Goal: Entertainment & Leisure: Browse casually

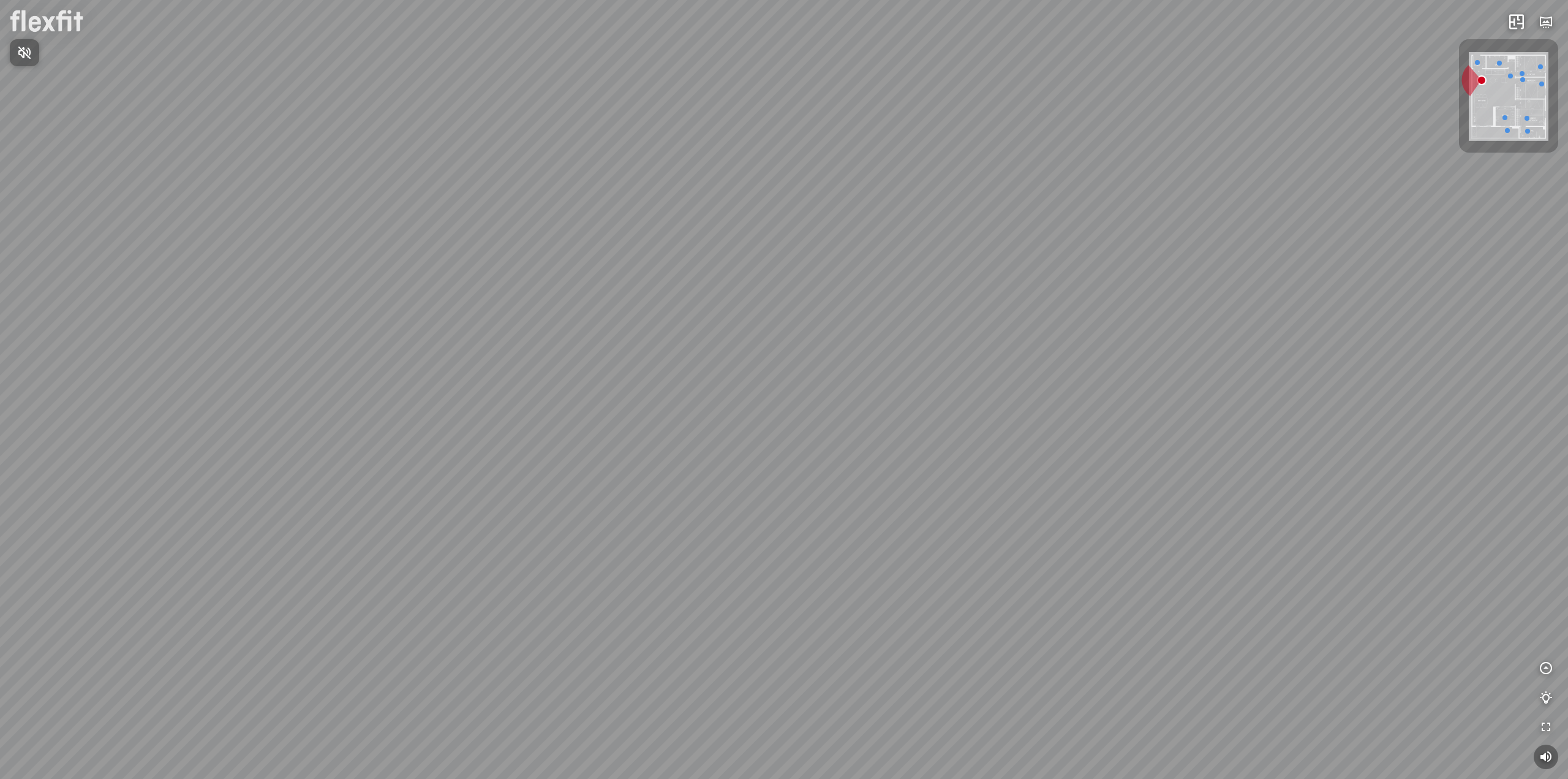
drag, startPoint x: 847, startPoint y: 213, endPoint x: 874, endPoint y: 429, distance: 217.7
click at [874, 433] on div at bounding box center [784, 389] width 1568 height 779
drag, startPoint x: 759, startPoint y: 589, endPoint x: 847, endPoint y: 451, distance: 163.7
click at [847, 451] on div "Ban công Bếp Phòng ngủ master Phòng ngủ nhỏ 1 Phòng ngủ nhỏ 2" at bounding box center [784, 389] width 1568 height 779
drag, startPoint x: 860, startPoint y: 480, endPoint x: 756, endPoint y: 495, distance: 105.1
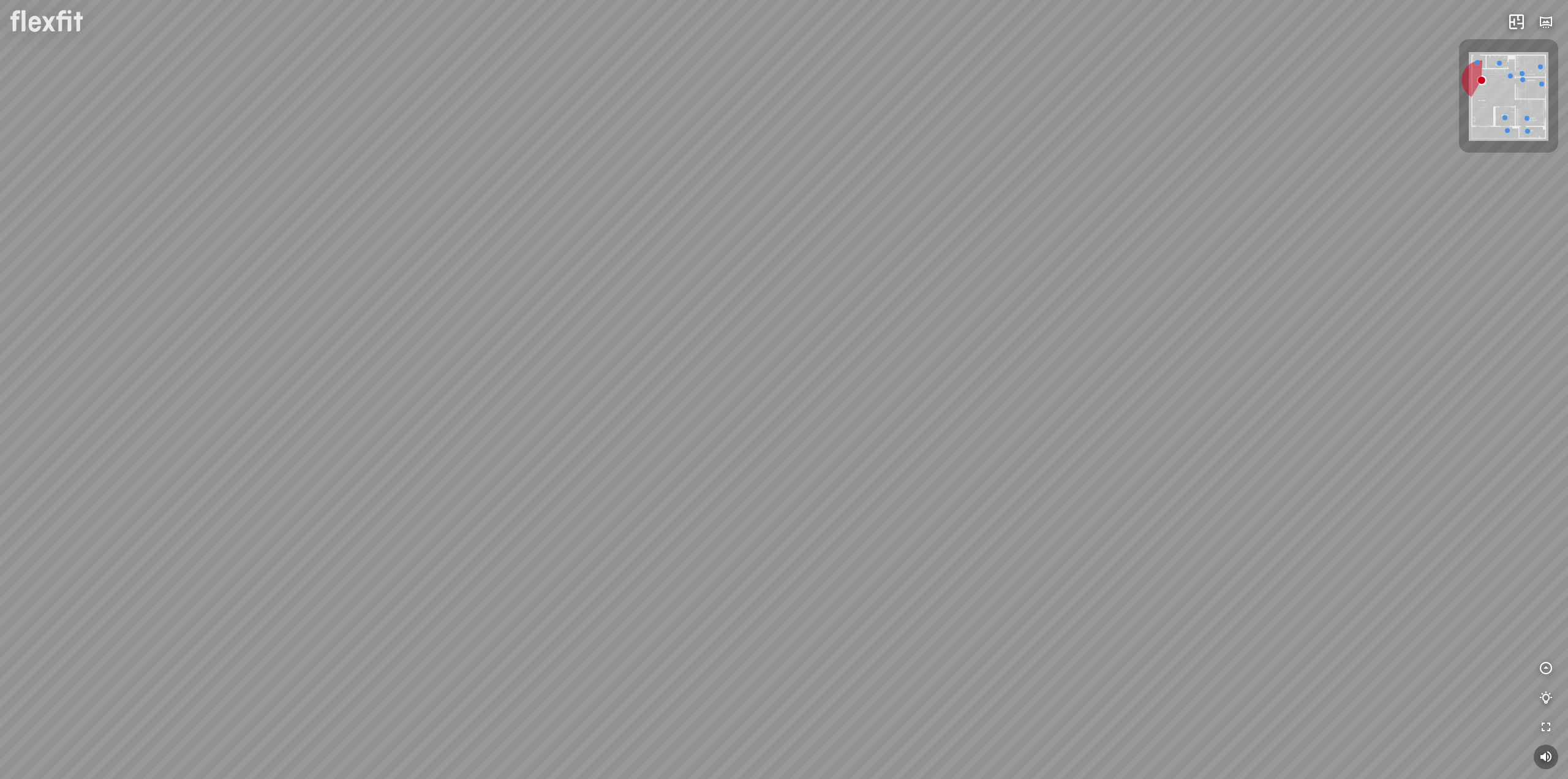
click at [751, 497] on div "Ban công Bếp Phòng ngủ master Phòng ngủ nhỏ 1 Phòng ngủ nhỏ 2" at bounding box center [784, 389] width 1568 height 779
drag, startPoint x: 880, startPoint y: 409, endPoint x: 875, endPoint y: 492, distance: 83.2
click at [875, 492] on div "Ban công Bếp Phòng ngủ master Phòng ngủ nhỏ 1 Phòng ngủ nhỏ 2" at bounding box center [784, 389] width 1568 height 779
drag, startPoint x: 870, startPoint y: 292, endPoint x: 876, endPoint y: 483, distance: 191.1
click at [876, 483] on div "Ban công Bếp Phòng ngủ master Phòng ngủ nhỏ 1 Phòng ngủ nhỏ 2" at bounding box center [784, 389] width 1568 height 779
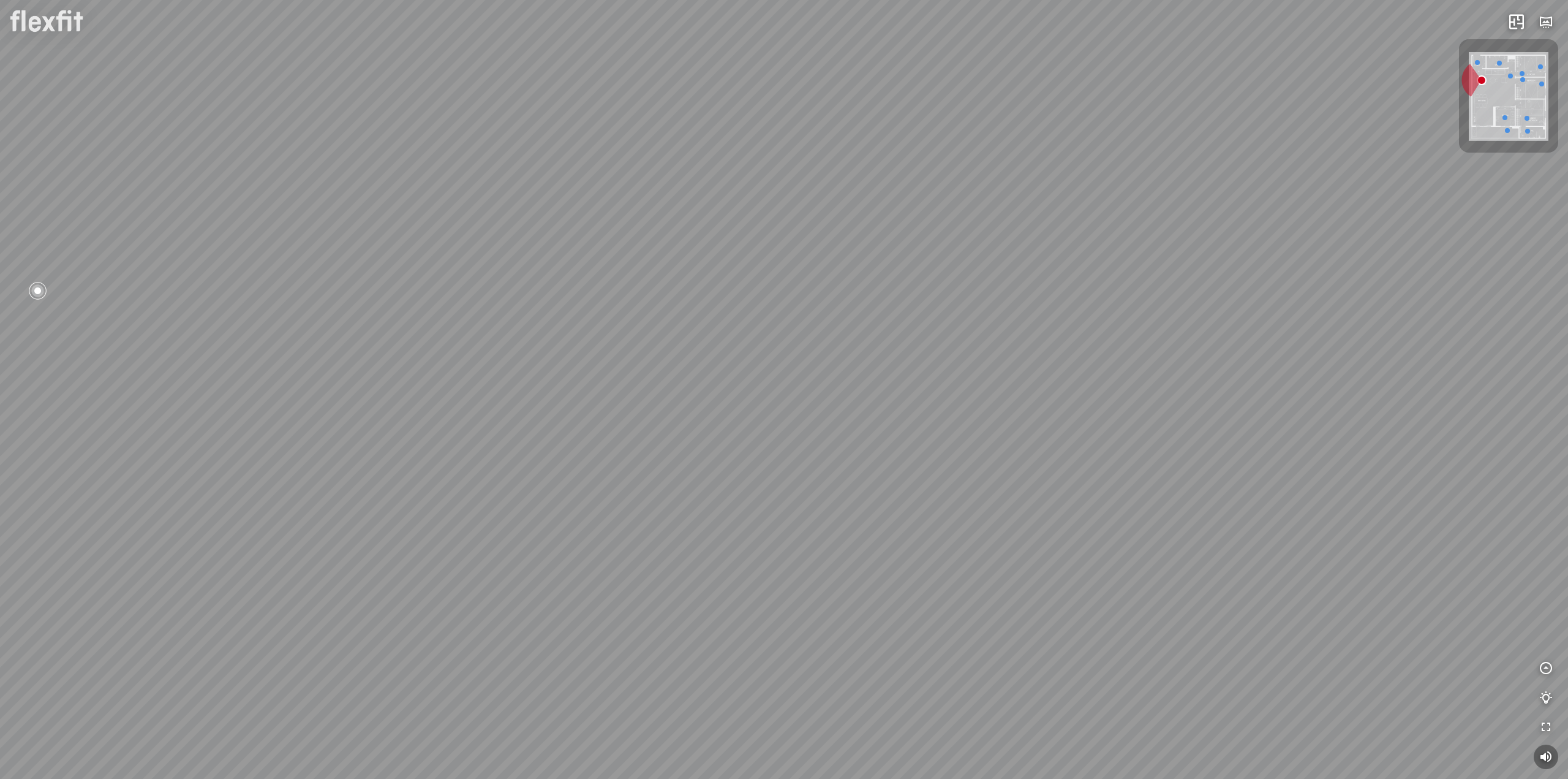
drag, startPoint x: 870, startPoint y: 296, endPoint x: 870, endPoint y: 433, distance: 137.0
click at [870, 433] on div "Ban công Bếp Phòng ngủ master Phòng ngủ nhỏ 1 Phòng ngủ nhỏ 2" at bounding box center [784, 389] width 1568 height 779
drag, startPoint x: 843, startPoint y: 284, endPoint x: 828, endPoint y: 463, distance: 179.6
click at [828, 463] on div "Ban công Bếp Phòng ngủ master Phòng ngủ nhỏ 1 Phòng ngủ nhỏ 2" at bounding box center [784, 389] width 1568 height 779
drag, startPoint x: 891, startPoint y: 535, endPoint x: 934, endPoint y: 150, distance: 387.4
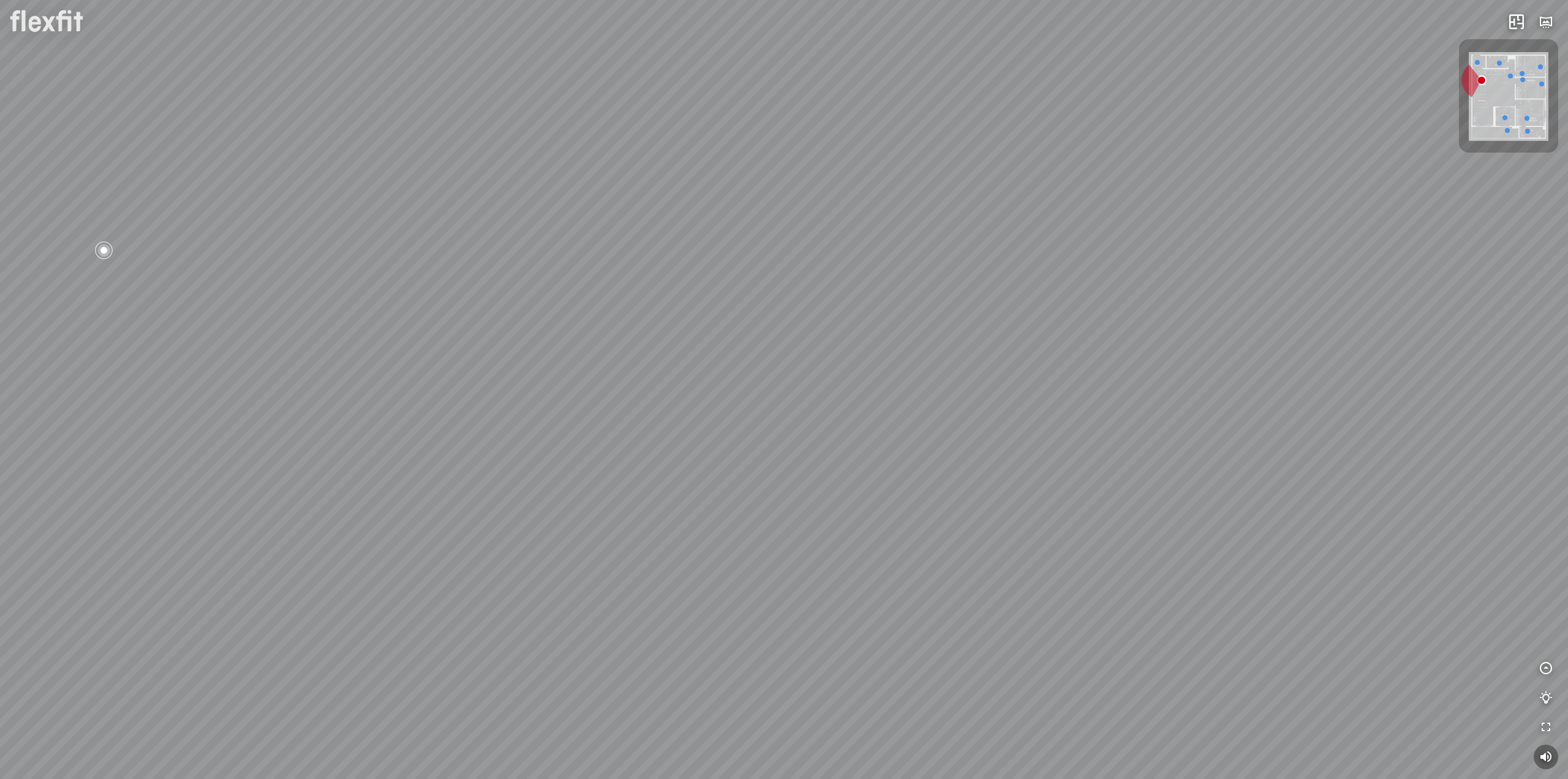
click at [934, 150] on div "Ban công Bếp Phòng ngủ master Phòng ngủ nhỏ 1 Phòng ngủ nhỏ 2" at bounding box center [784, 389] width 1568 height 779
click at [1300, 246] on div "Ban công Bếp Phòng ngủ master Phòng ngủ nhỏ 1 Phòng ngủ nhỏ 2" at bounding box center [784, 389] width 1568 height 779
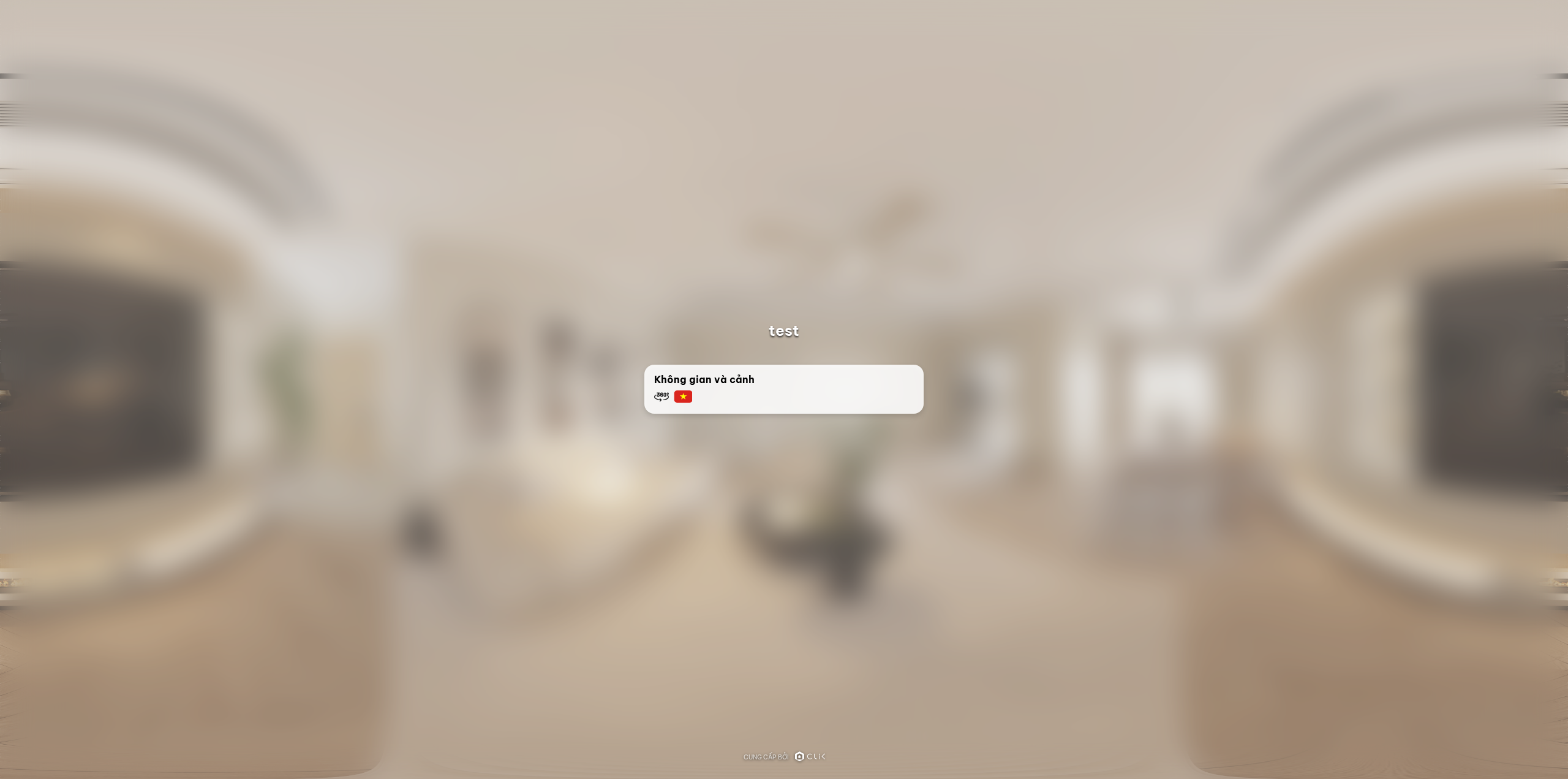
click at [800, 379] on div "Không gian và cảnh" at bounding box center [784, 388] width 260 height 32
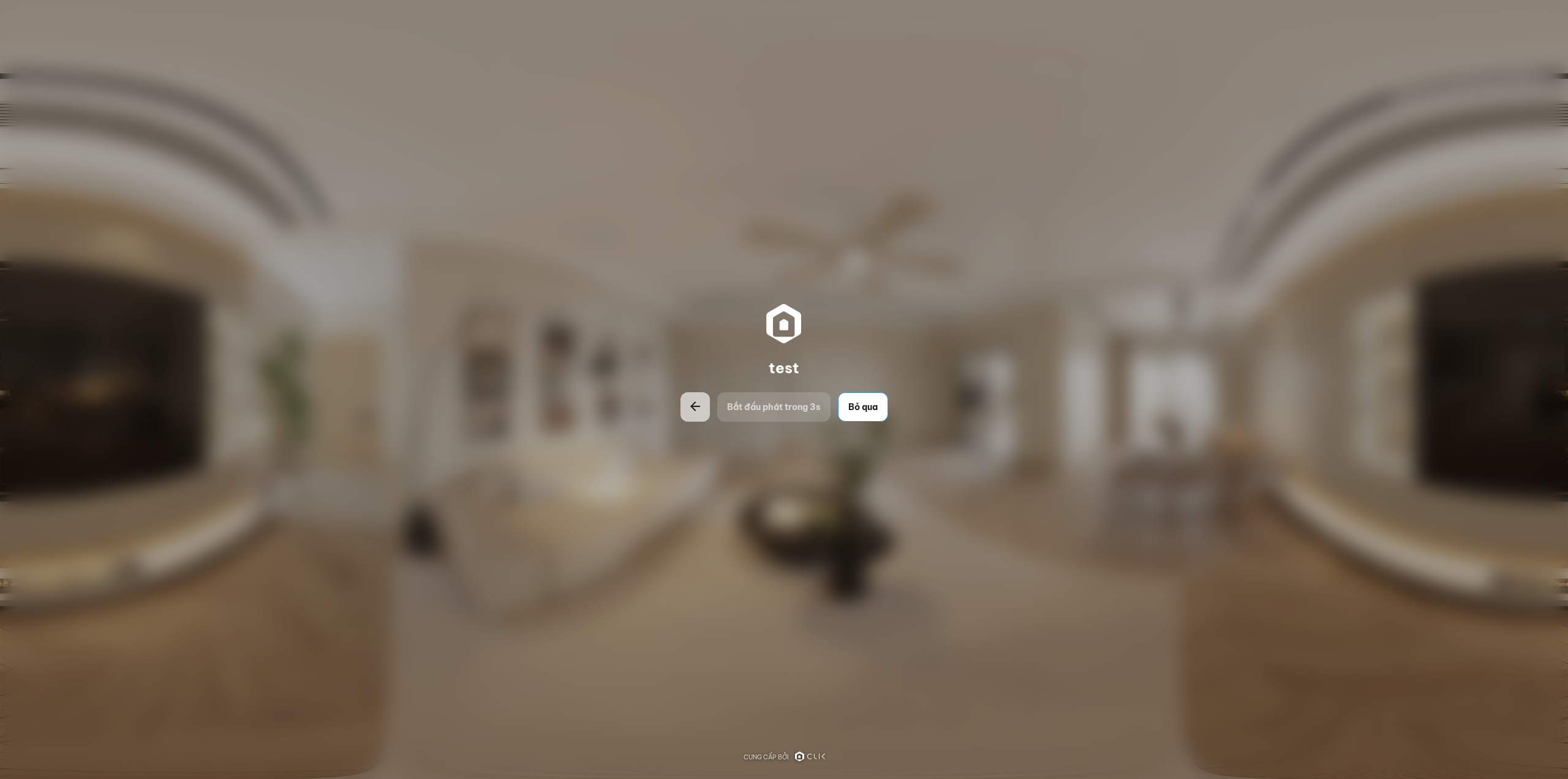
click at [872, 414] on button "Bỏ qua" at bounding box center [862, 406] width 50 height 30
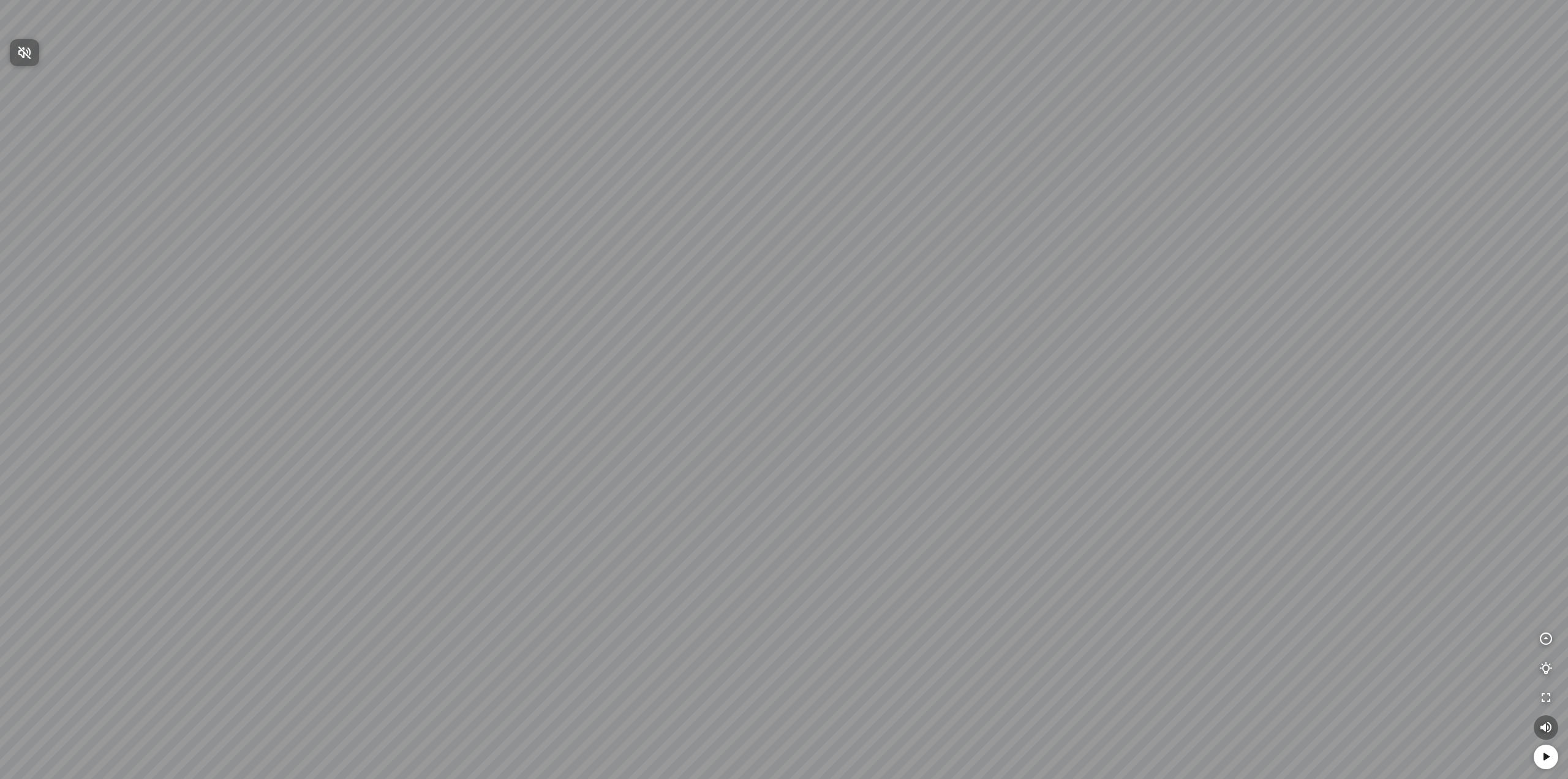
drag, startPoint x: 619, startPoint y: 359, endPoint x: 1053, endPoint y: 289, distance: 439.6
click at [1008, 291] on div at bounding box center [784, 389] width 1568 height 779
drag, startPoint x: 975, startPoint y: 327, endPoint x: 425, endPoint y: 286, distance: 551.5
click at [461, 286] on div at bounding box center [784, 389] width 1568 height 779
click at [591, 279] on div at bounding box center [784, 389] width 1568 height 779
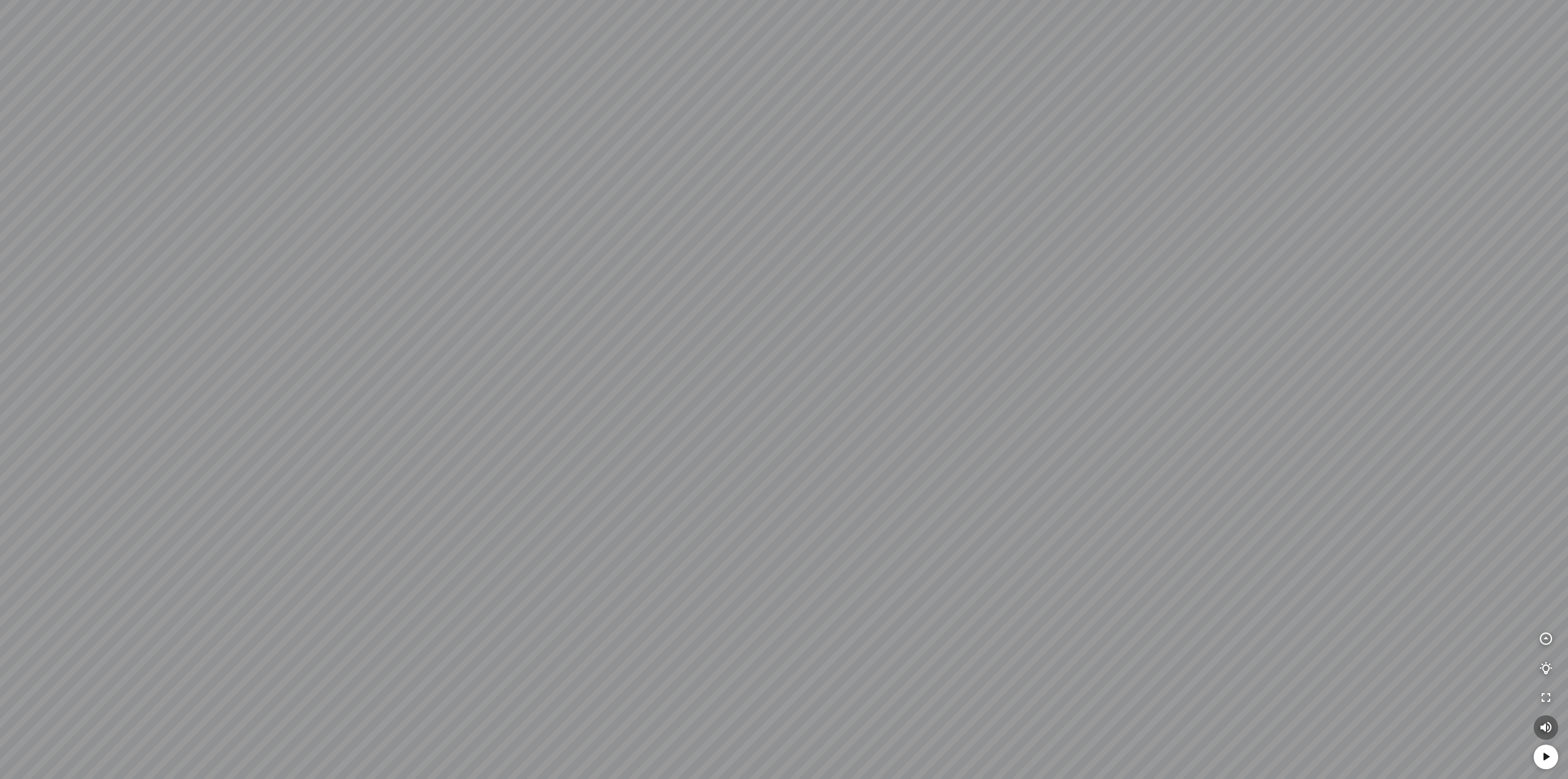
drag, startPoint x: 785, startPoint y: 291, endPoint x: 683, endPoint y: 291, distance: 102.0
click at [688, 288] on div at bounding box center [784, 389] width 1568 height 779
drag, startPoint x: 750, startPoint y: 264, endPoint x: 731, endPoint y: 384, distance: 121.5
click at [731, 372] on div at bounding box center [784, 389] width 1568 height 779
drag, startPoint x: 819, startPoint y: 315, endPoint x: 786, endPoint y: 443, distance: 132.2
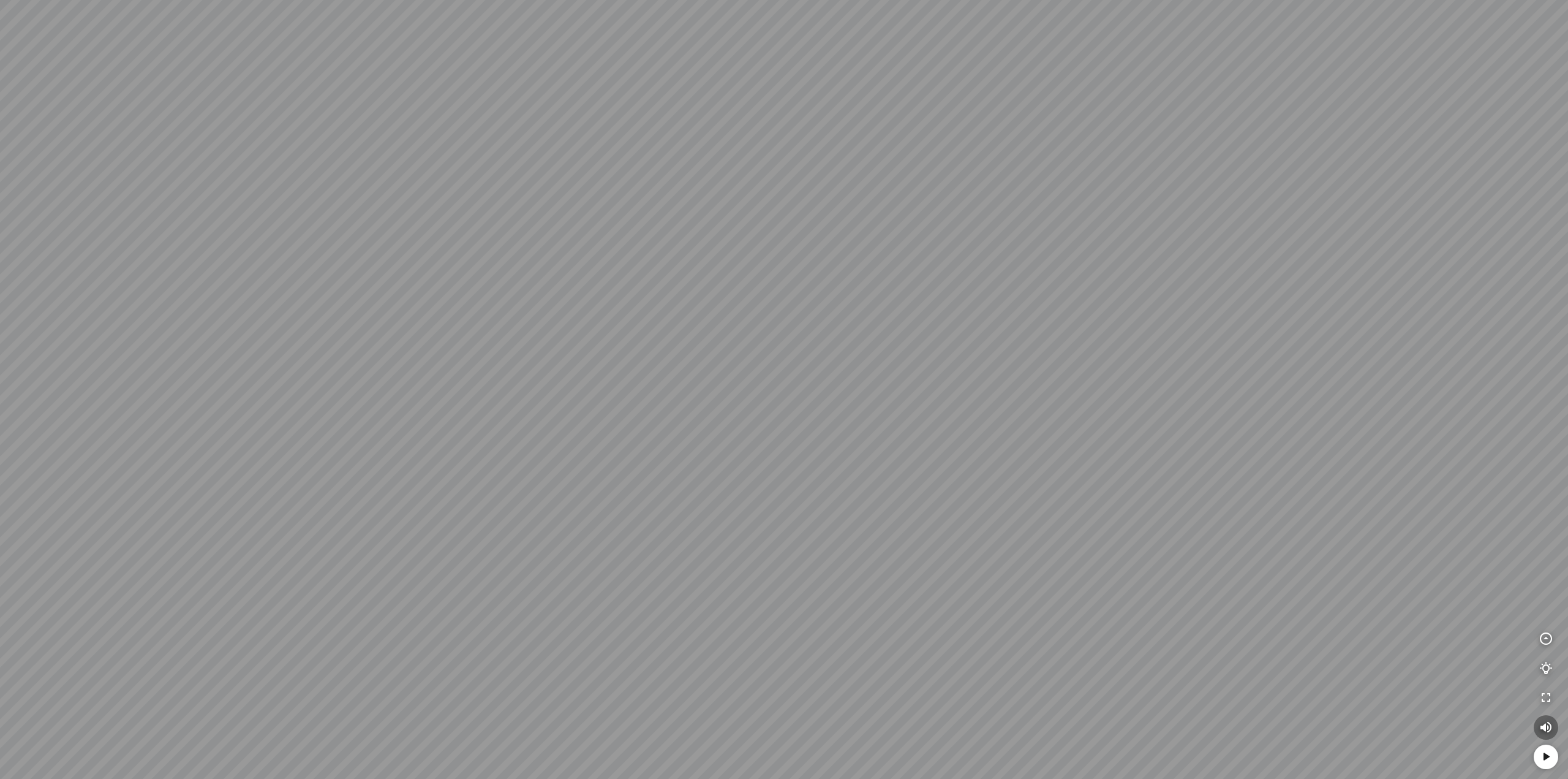
click at [788, 434] on div at bounding box center [784, 389] width 1568 height 779
drag, startPoint x: 780, startPoint y: 374, endPoint x: 768, endPoint y: 481, distance: 107.7
click at [769, 475] on div at bounding box center [784, 389] width 1568 height 779
drag, startPoint x: 774, startPoint y: 381, endPoint x: 764, endPoint y: 445, distance: 64.8
click at [764, 444] on div at bounding box center [784, 389] width 1568 height 779
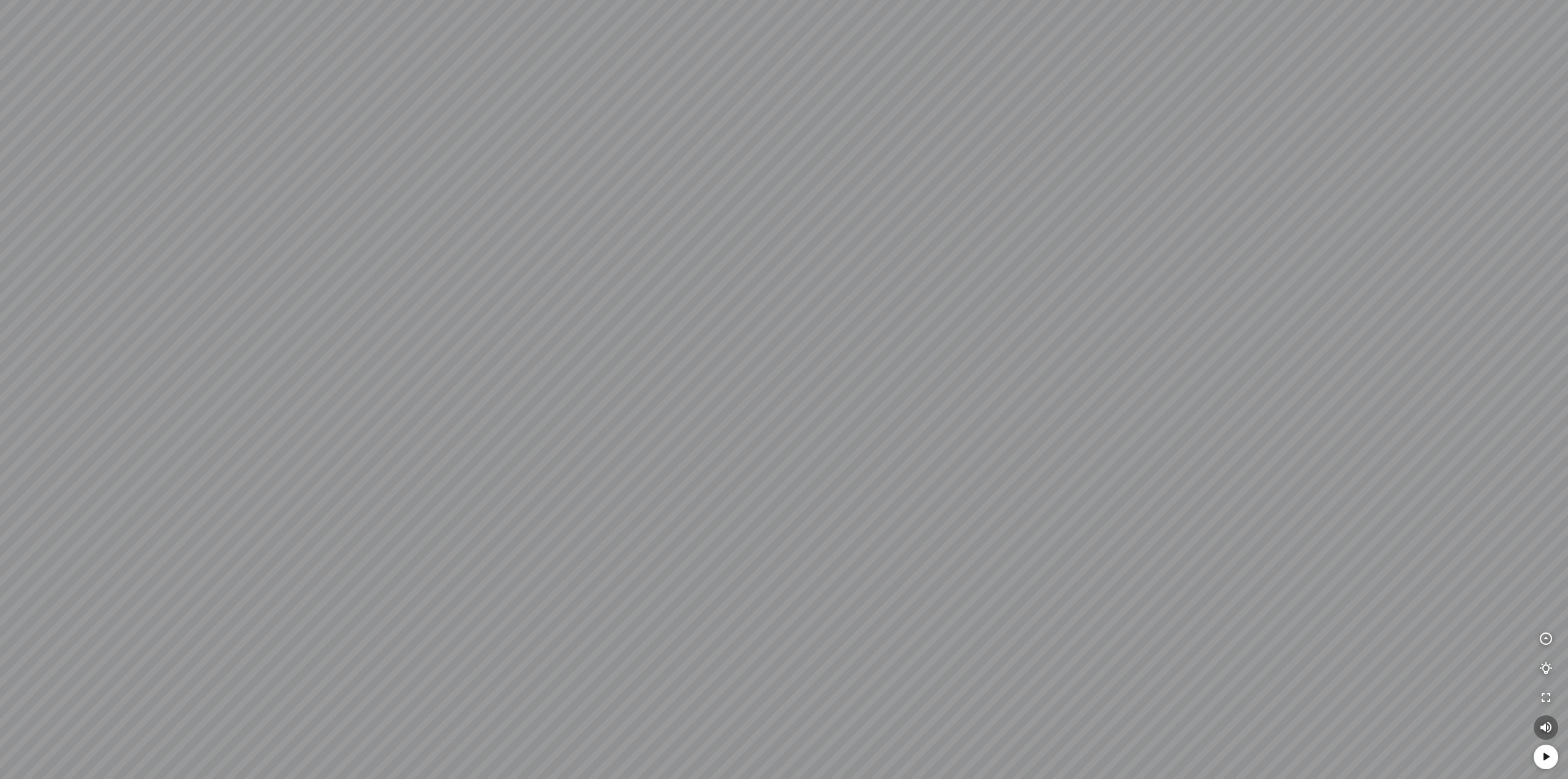
drag, startPoint x: 761, startPoint y: 452, endPoint x: 788, endPoint y: 178, distance: 275.3
click at [781, 210] on div at bounding box center [784, 389] width 1568 height 779
drag, startPoint x: 792, startPoint y: 263, endPoint x: 804, endPoint y: 155, distance: 108.7
click at [798, 207] on div at bounding box center [784, 389] width 1568 height 779
drag, startPoint x: 836, startPoint y: 199, endPoint x: 839, endPoint y: 132, distance: 67.1
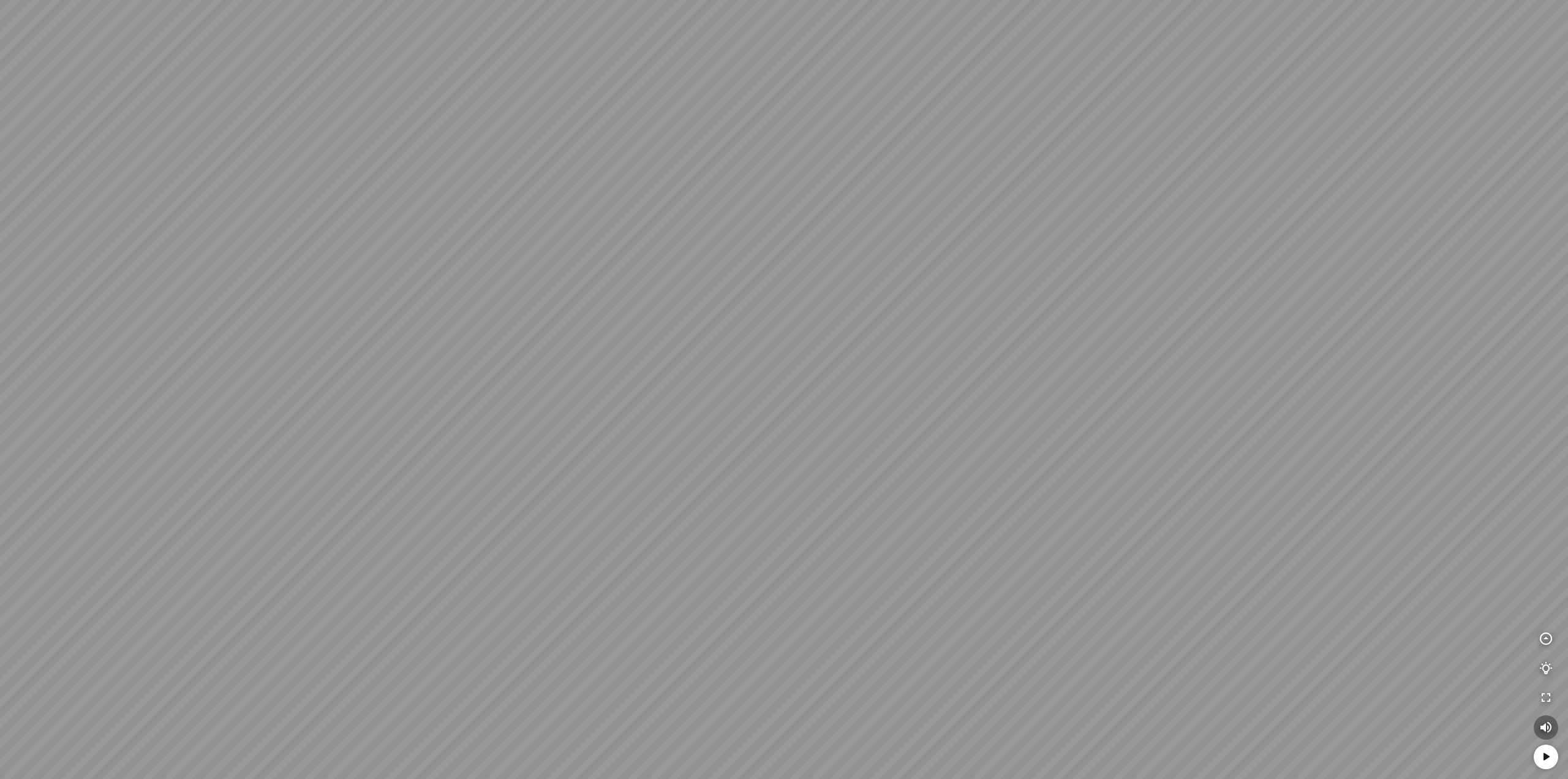
click at [839, 134] on div at bounding box center [784, 389] width 1568 height 779
drag, startPoint x: 776, startPoint y: 223, endPoint x: 810, endPoint y: 386, distance: 166.5
click at [805, 396] on div at bounding box center [784, 389] width 1568 height 779
drag, startPoint x: 837, startPoint y: 226, endPoint x: 823, endPoint y: 339, distance: 113.9
click at [823, 337] on div at bounding box center [784, 389] width 1568 height 779
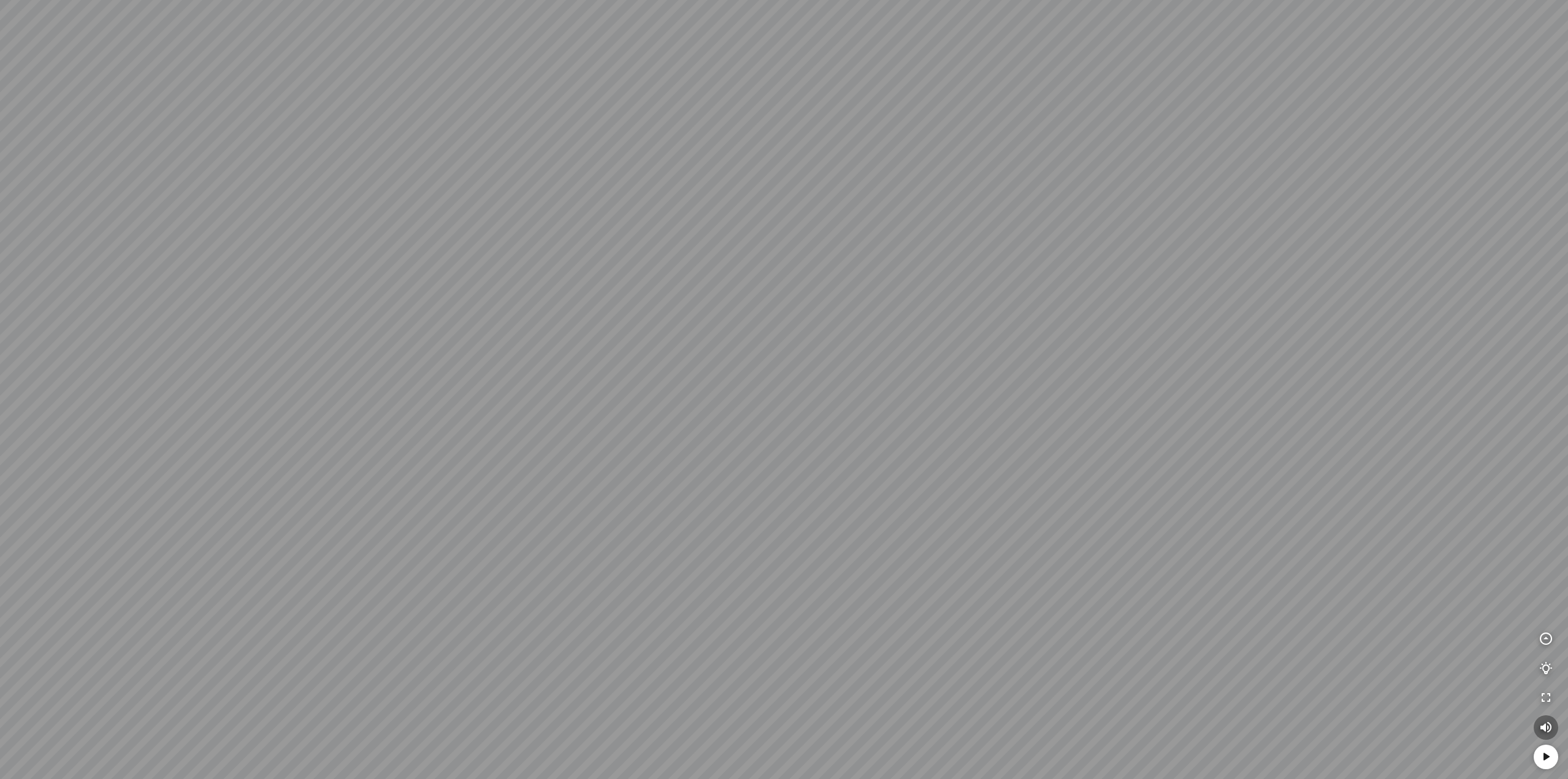
drag, startPoint x: 833, startPoint y: 257, endPoint x: 842, endPoint y: 341, distance: 84.5
click at [841, 339] on div at bounding box center [784, 389] width 1568 height 779
